Goal: Communication & Community: Answer question/provide support

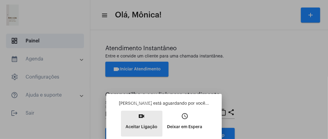
click at [151, 116] on button "video_call Aceitar Ligação" at bounding box center [142, 124] width 42 height 26
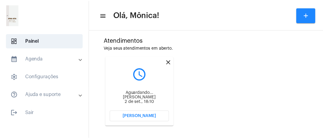
scroll to position [163, 0]
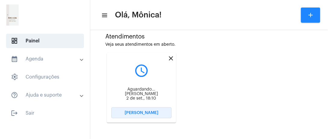
click at [144, 111] on span "[PERSON_NAME]" at bounding box center [142, 113] width 34 height 4
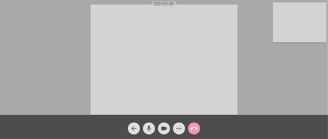
click at [42, 68] on div "Acessando Câmera e Microfone..." at bounding box center [164, 59] width 327 height 115
click at [302, 17] on video at bounding box center [300, 22] width 54 height 40
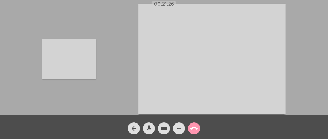
click at [75, 52] on video at bounding box center [69, 59] width 54 height 40
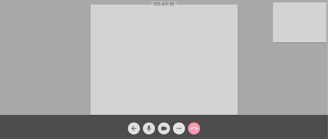
click at [176, 128] on mat-icon "more_horiz" at bounding box center [178, 128] width 7 height 7
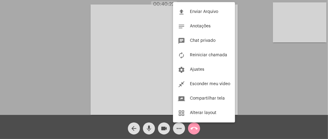
click at [62, 72] on div at bounding box center [164, 69] width 328 height 139
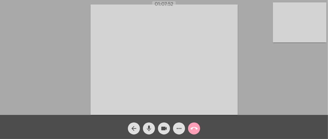
click at [193, 129] on mat-icon "call_end" at bounding box center [193, 128] width 7 height 7
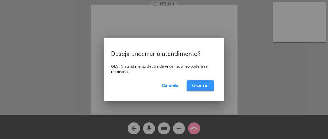
click at [197, 87] on span "Encerrar" at bounding box center [200, 86] width 18 height 4
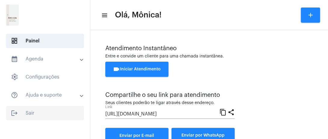
click at [42, 112] on span "logout Sair" at bounding box center [45, 113] width 78 height 14
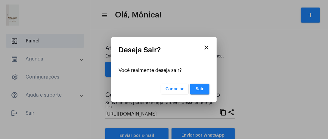
click at [198, 95] on mat-dialog-container "close Deseja Sair? Você realmente deseja sair? Cancelar Sair" at bounding box center [163, 69] width 105 height 64
click at [198, 94] on button "Sair" at bounding box center [199, 89] width 19 height 11
